Goal: Check status

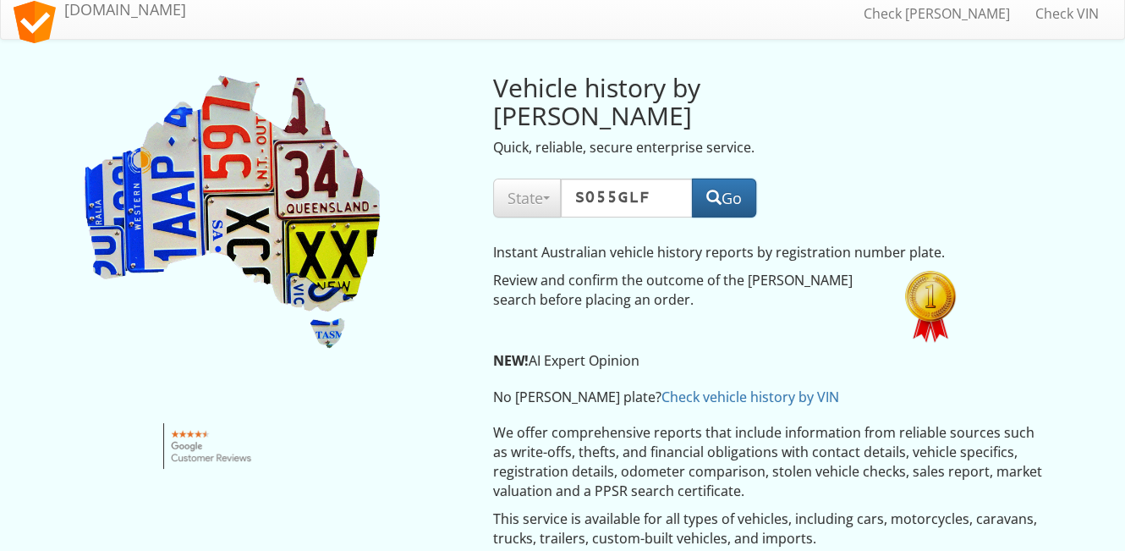
scroll to position [10, 0]
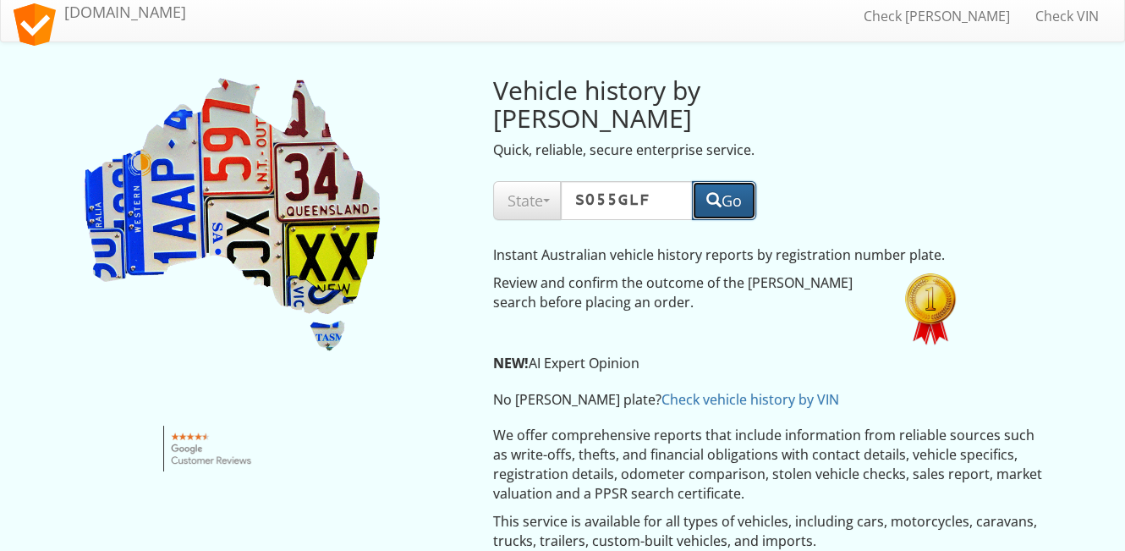
click at [728, 181] on button "Go" at bounding box center [724, 200] width 64 height 39
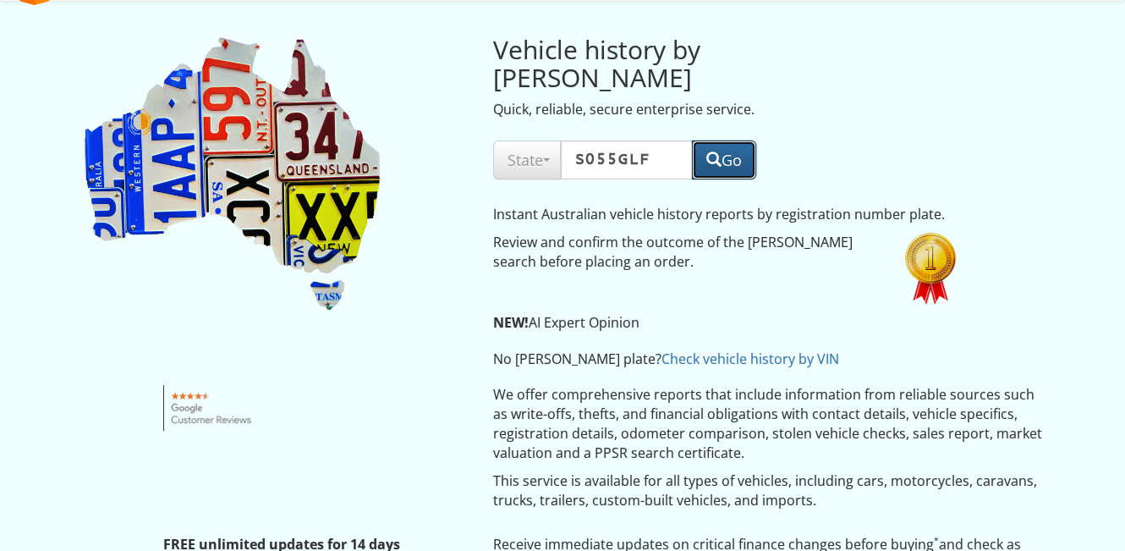
scroll to position [42, 0]
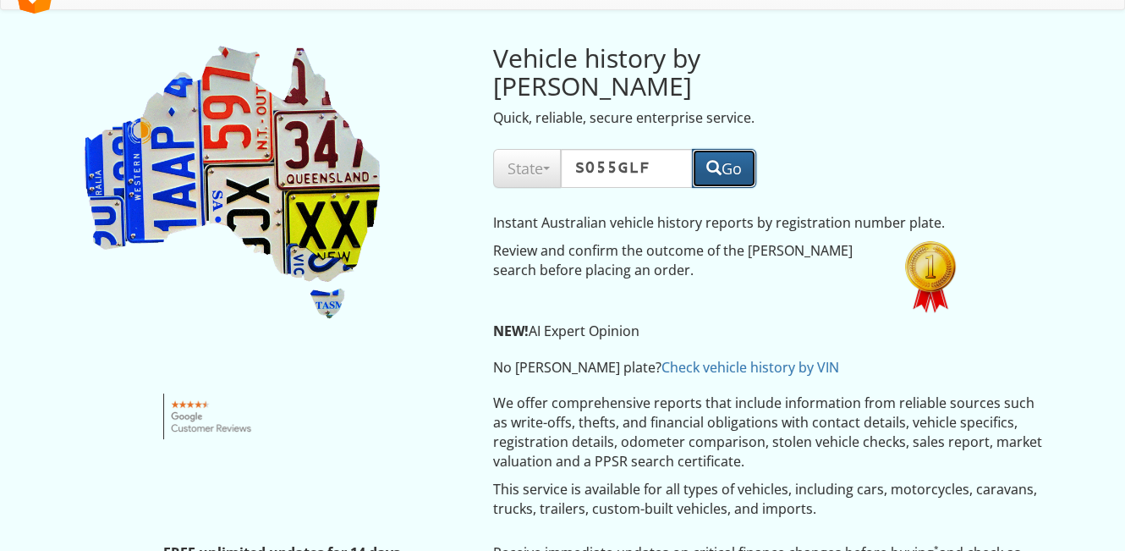
click at [710, 160] on span "button" at bounding box center [713, 167] width 15 height 15
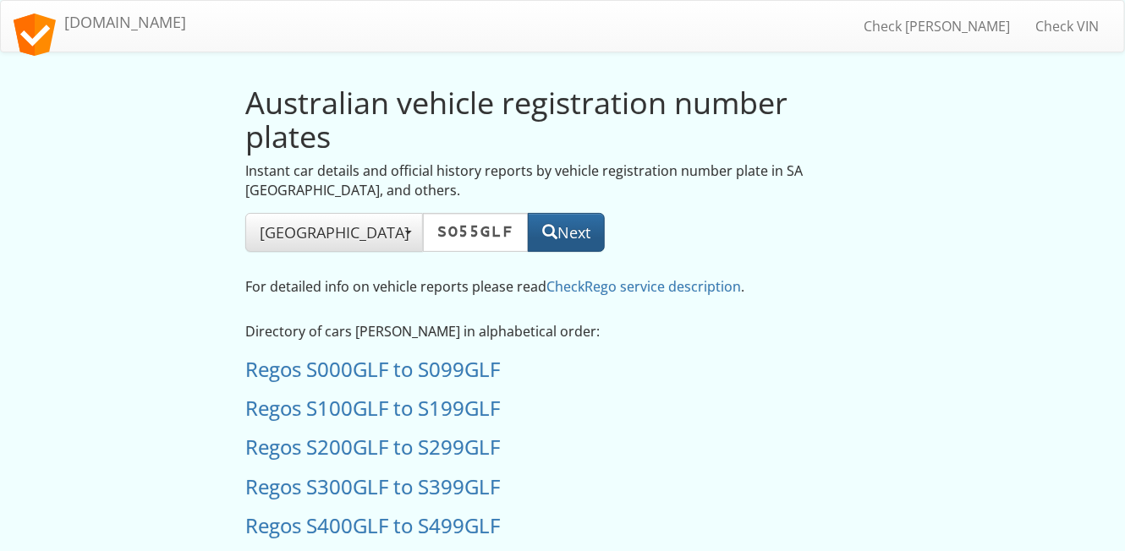
type input "SO55GLF"
click at [572, 229] on button "Next" at bounding box center [566, 232] width 77 height 39
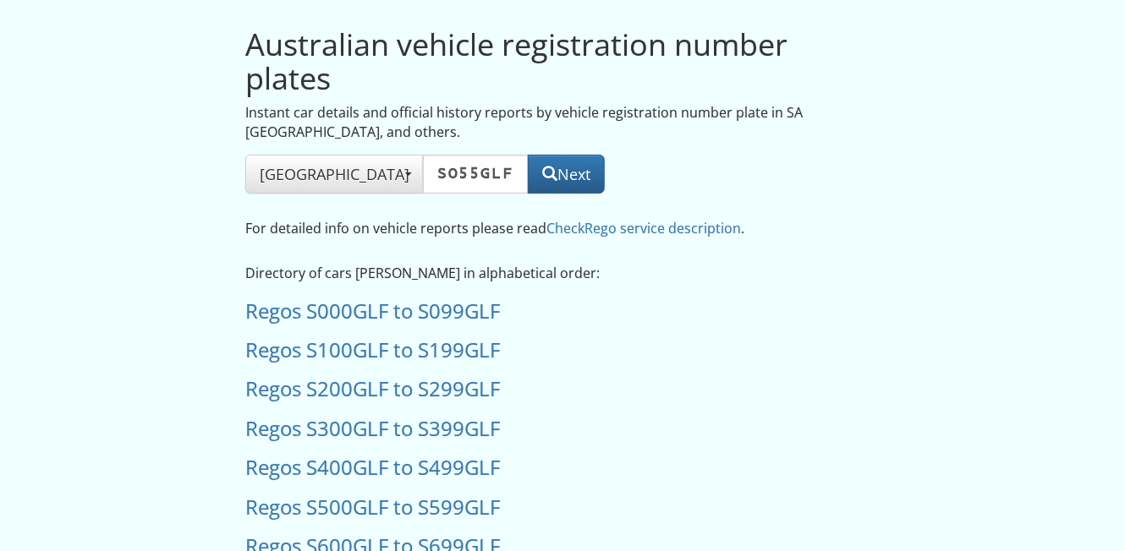
scroll to position [85, 0]
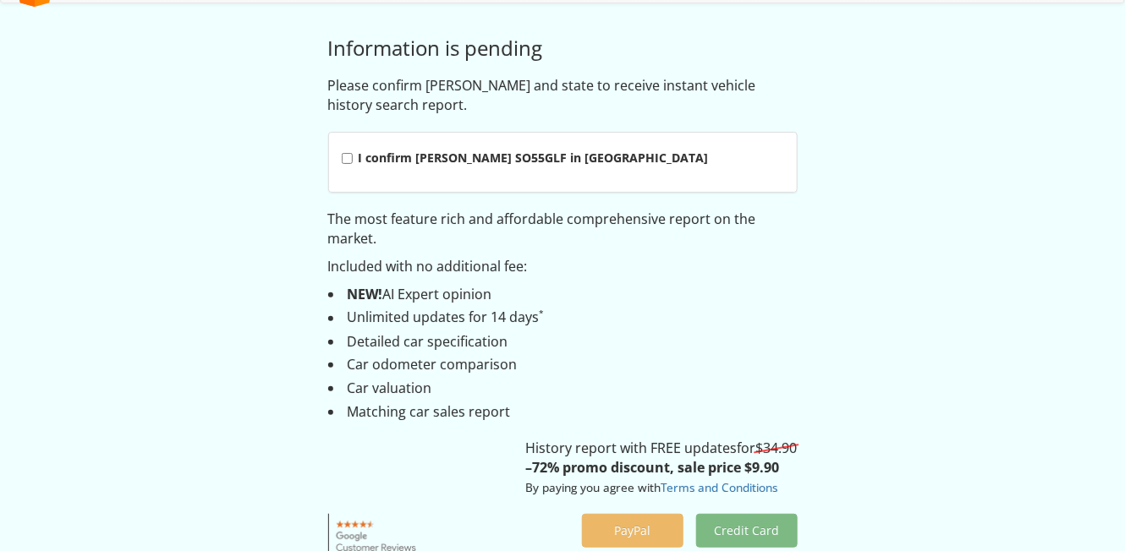
scroll to position [56, 0]
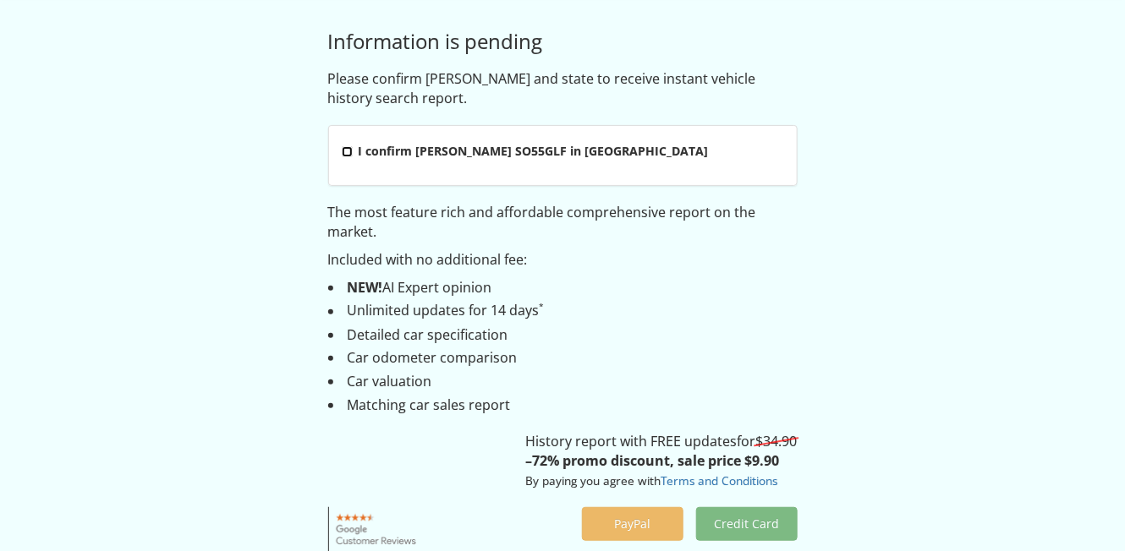
click at [350, 151] on input "I confirm rego SO55GLF in New South Wales" at bounding box center [347, 151] width 11 height 11
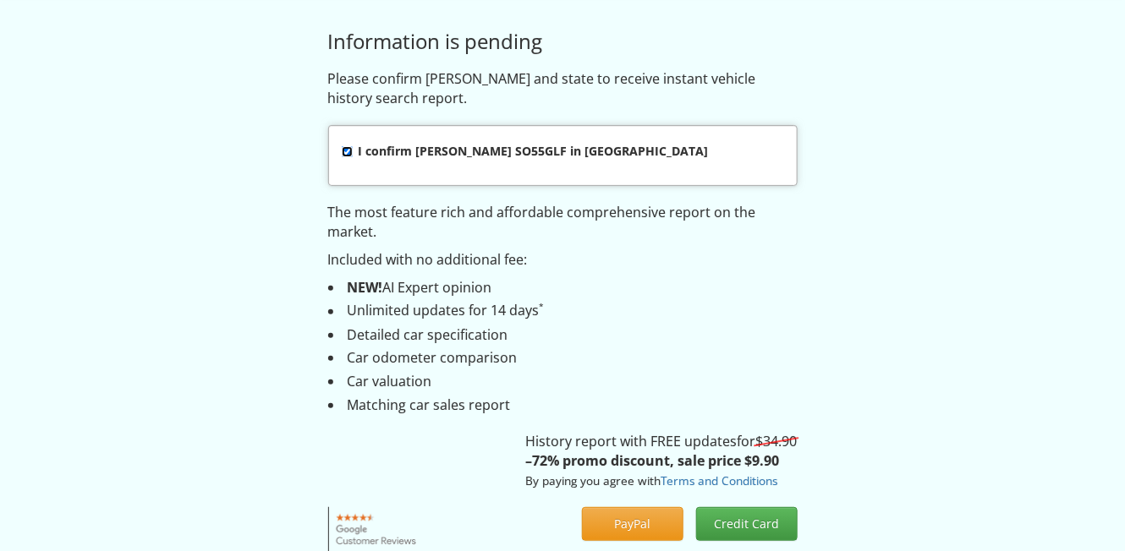
click at [342, 150] on input "I confirm rego SO55GLF in New South Wales" at bounding box center [347, 151] width 11 height 11
checkbox input "false"
